Goal: Information Seeking & Learning: Learn about a topic

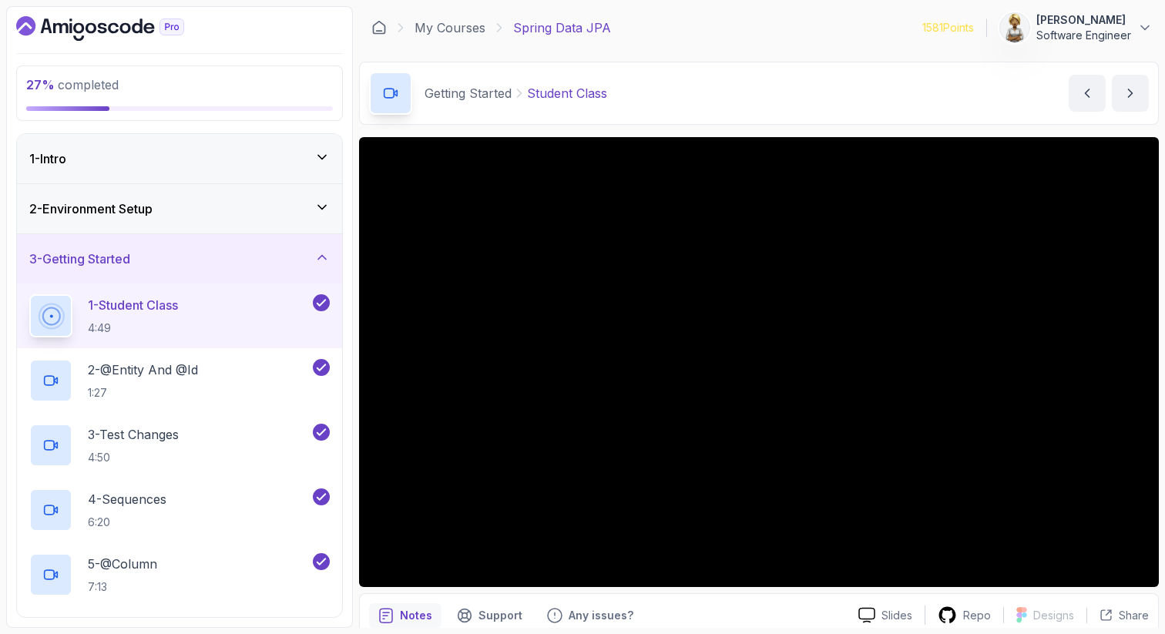
click at [319, 248] on div "3 - Getting Started" at bounding box center [179, 258] width 325 height 49
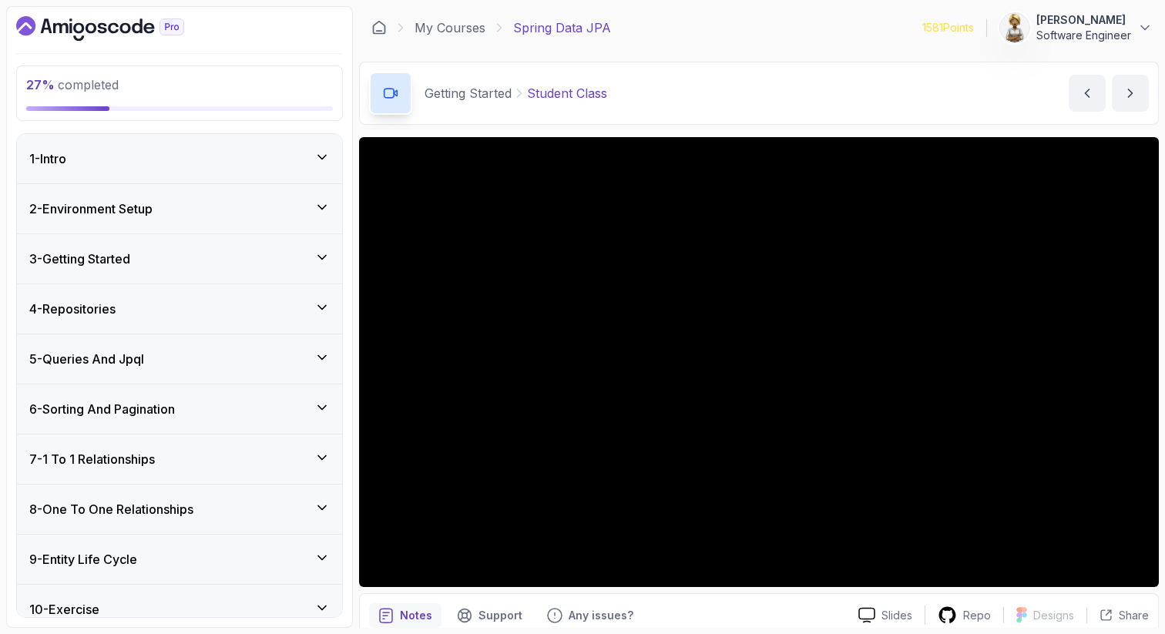
click at [324, 403] on icon at bounding box center [321, 407] width 15 height 15
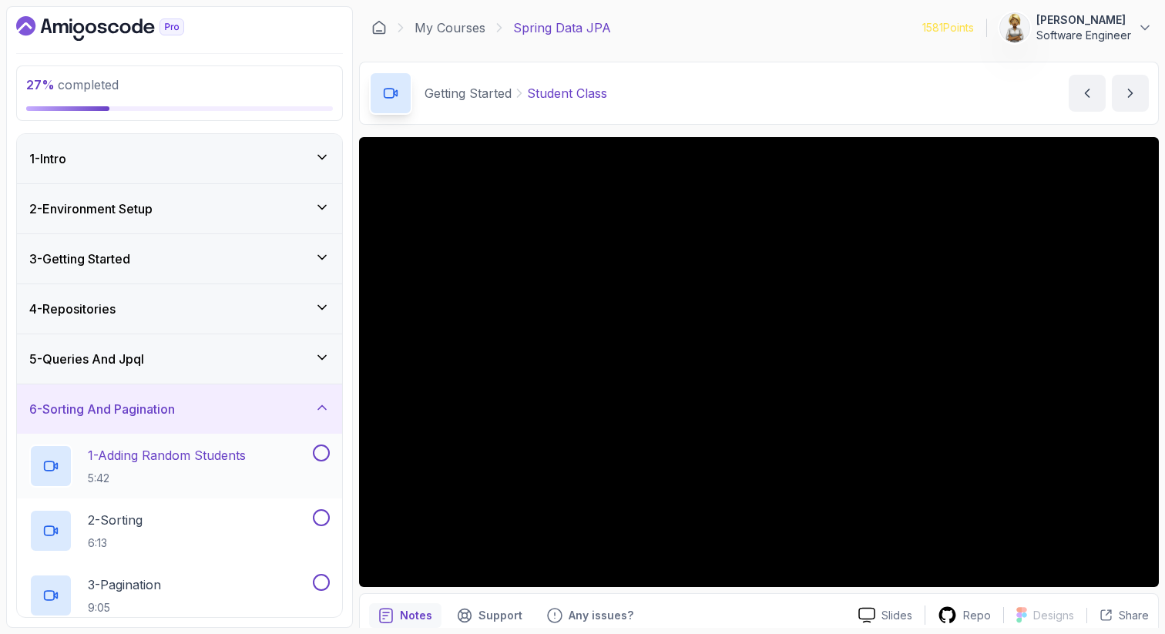
click at [230, 469] on h2 "1 - Adding Random Students 5:42" at bounding box center [167, 466] width 158 height 40
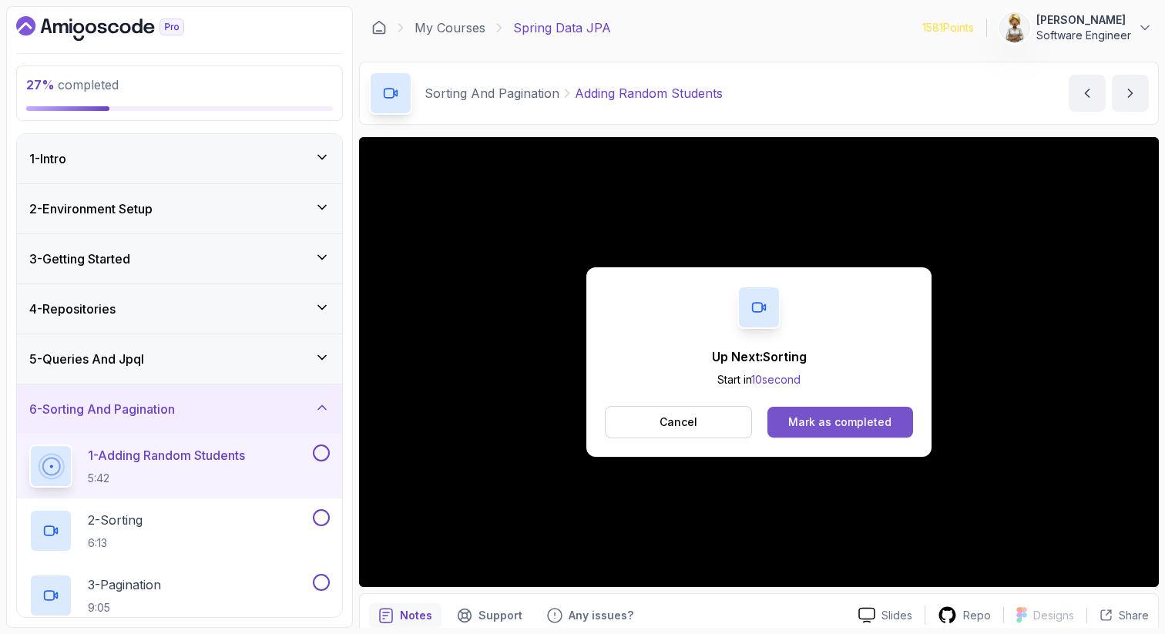
click at [851, 417] on div "Mark as completed" at bounding box center [840, 422] width 103 height 15
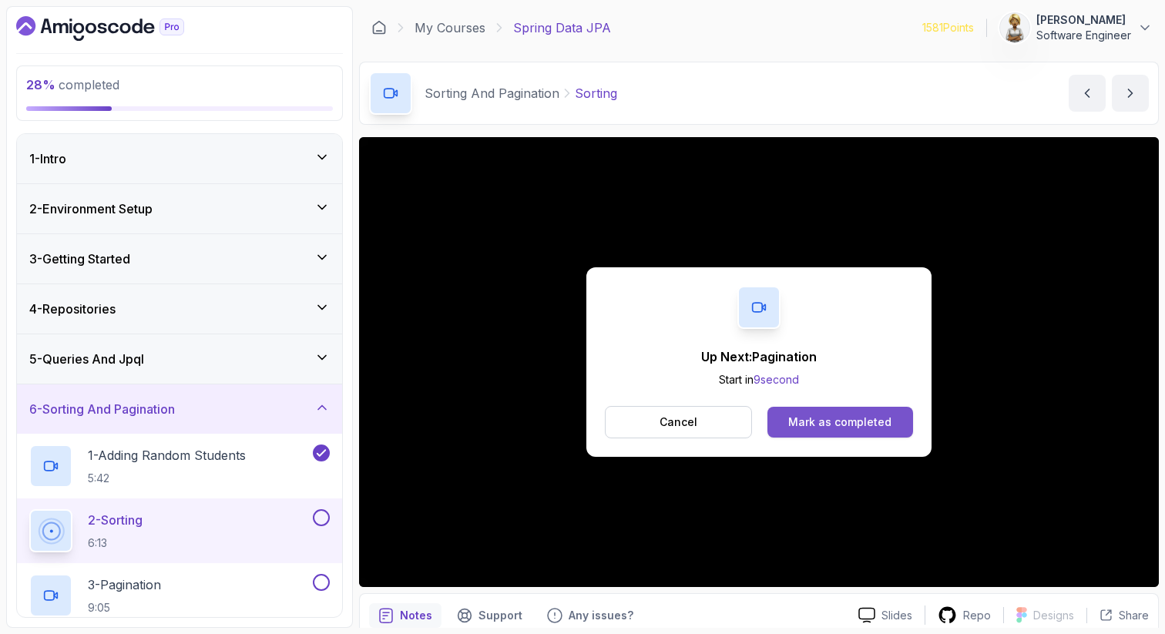
click at [902, 412] on button "Mark as completed" at bounding box center [841, 422] width 146 height 31
